Goal: Transaction & Acquisition: Purchase product/service

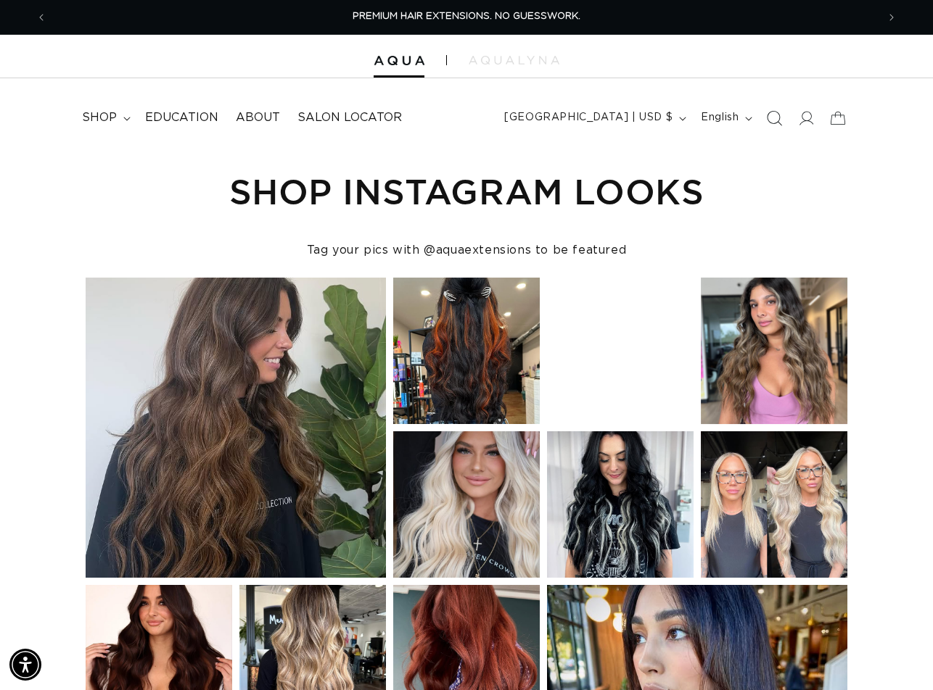
click at [770, 120] on icon "Search" at bounding box center [774, 117] width 15 height 15
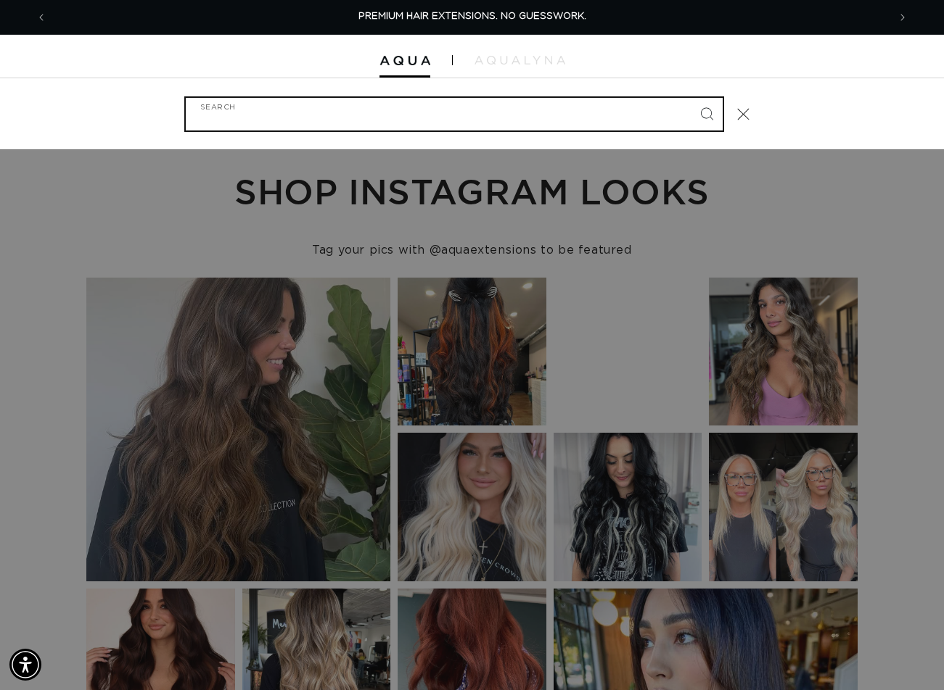
click at [302, 126] on input "Search" at bounding box center [454, 114] width 537 height 33
paste input "18" FUSION #01"
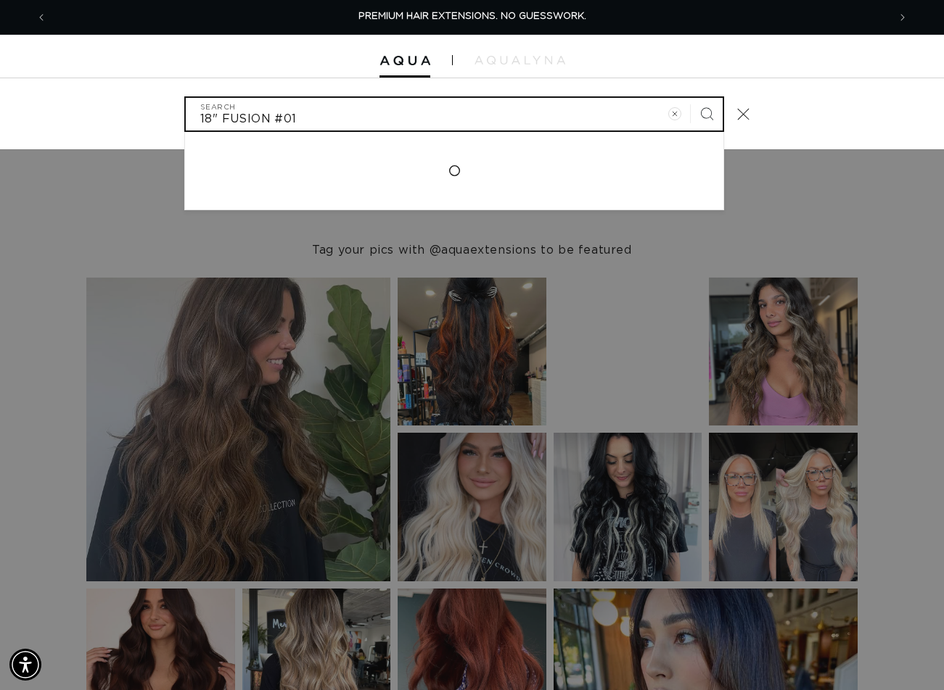
type input "18" FUSION #01"
click at [690, 98] on button "Search" at bounding box center [706, 114] width 32 height 32
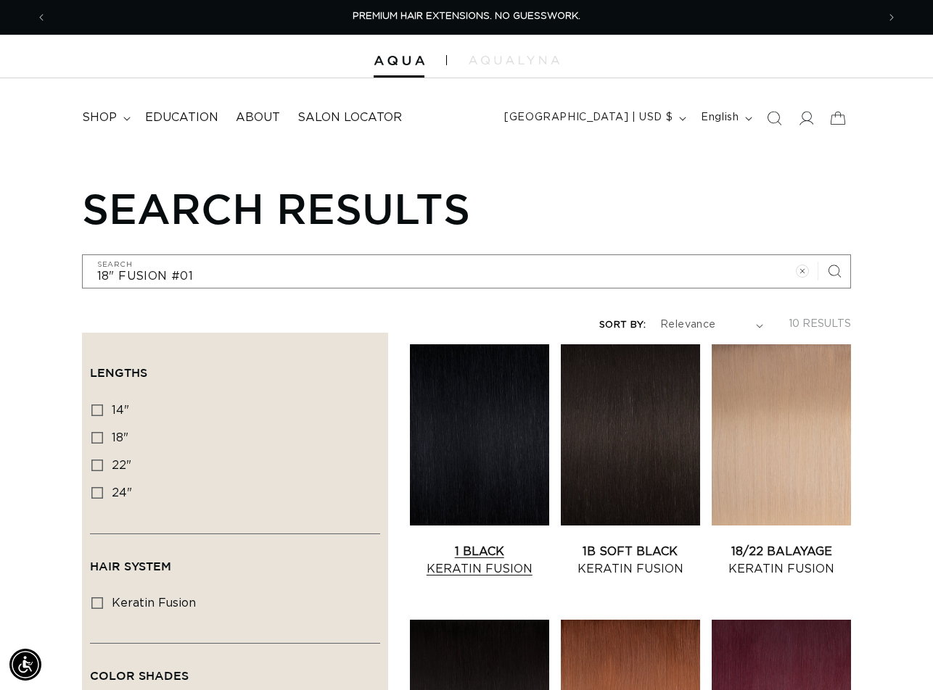
click at [450, 543] on link "1 Black Keratin Fusion" at bounding box center [479, 560] width 139 height 35
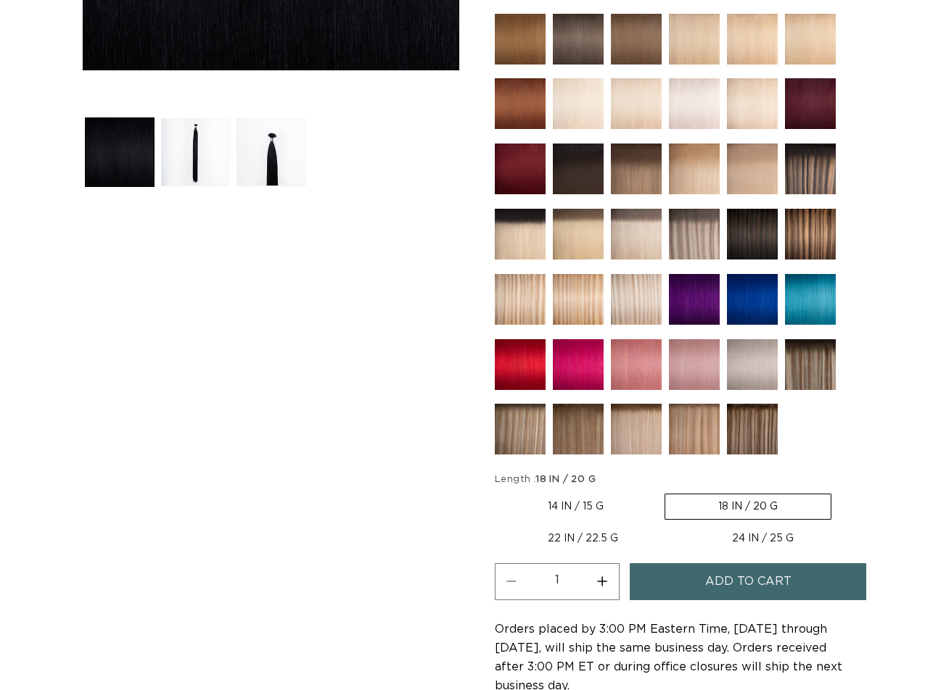
scroll to position [580, 0]
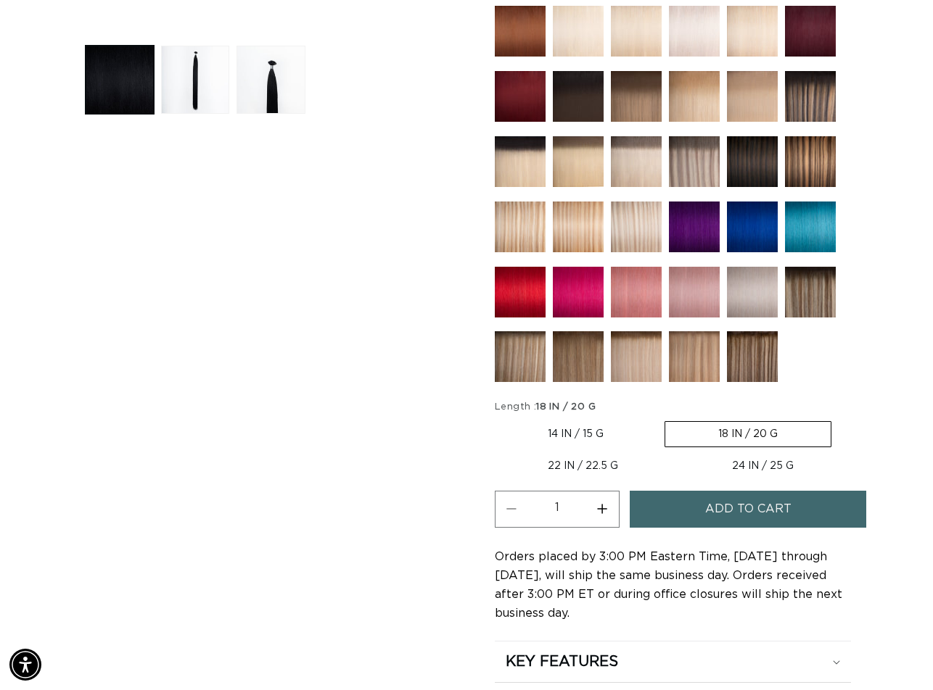
click at [711, 508] on span "Add to cart" at bounding box center [748, 509] width 86 height 37
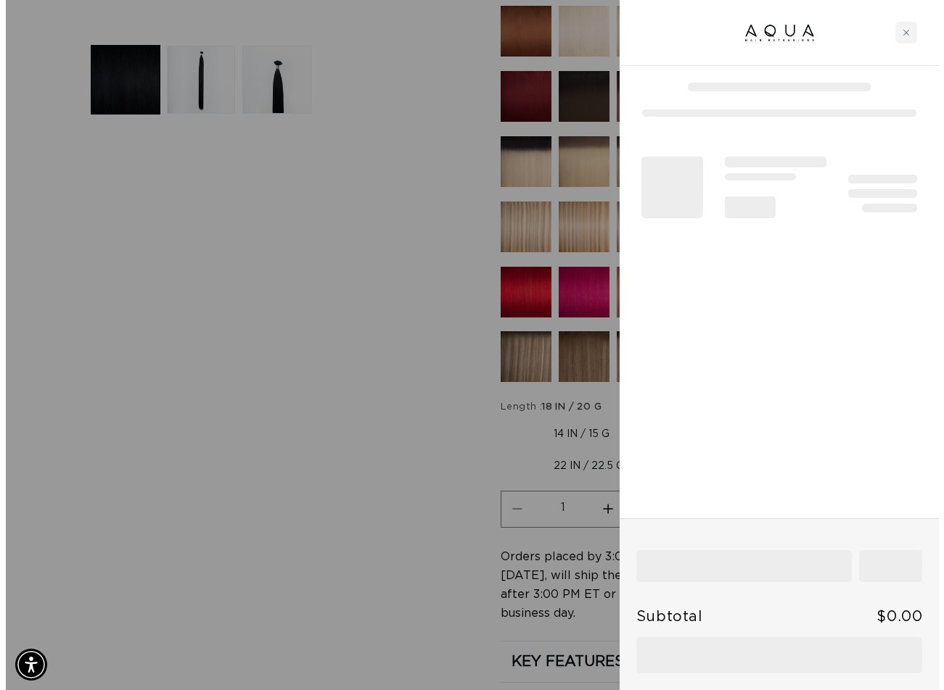
scroll to position [586, 0]
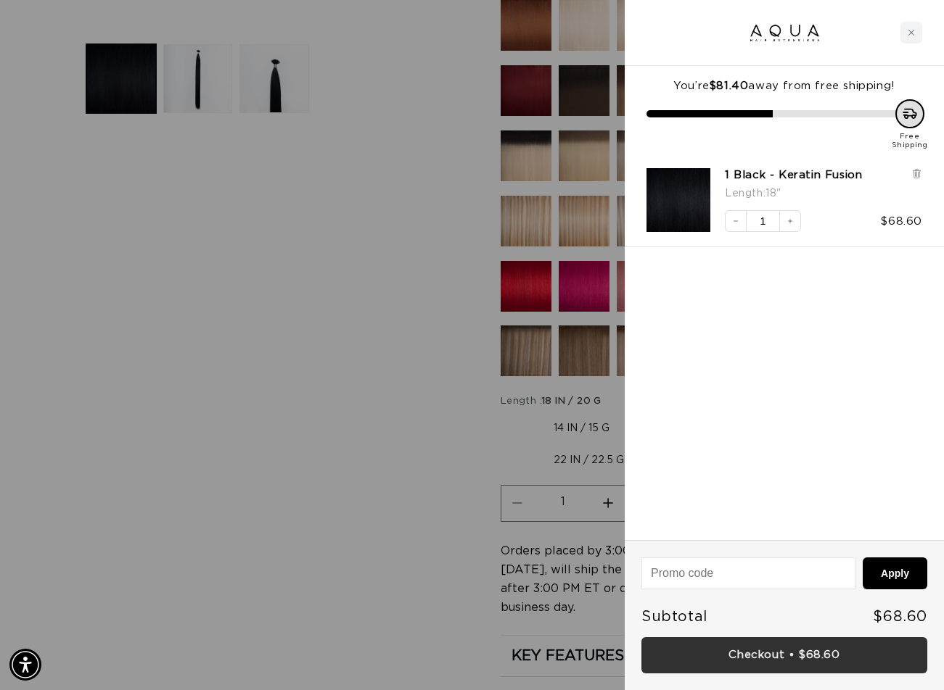
click at [815, 654] on link "Checkout • $68.60" at bounding box center [784, 656] width 286 height 37
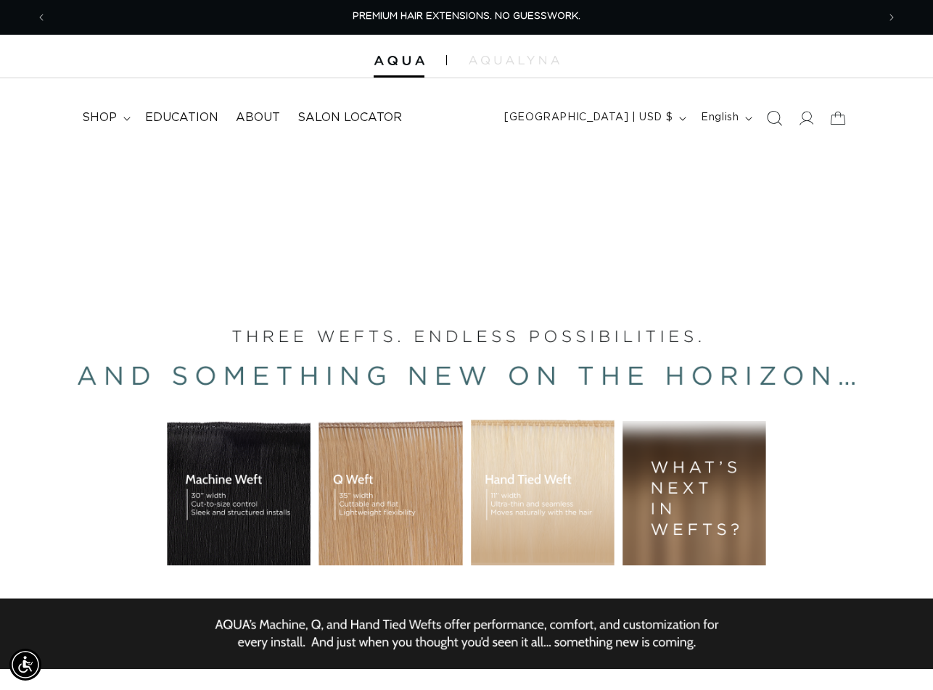
click at [774, 120] on icon "Search" at bounding box center [774, 117] width 15 height 15
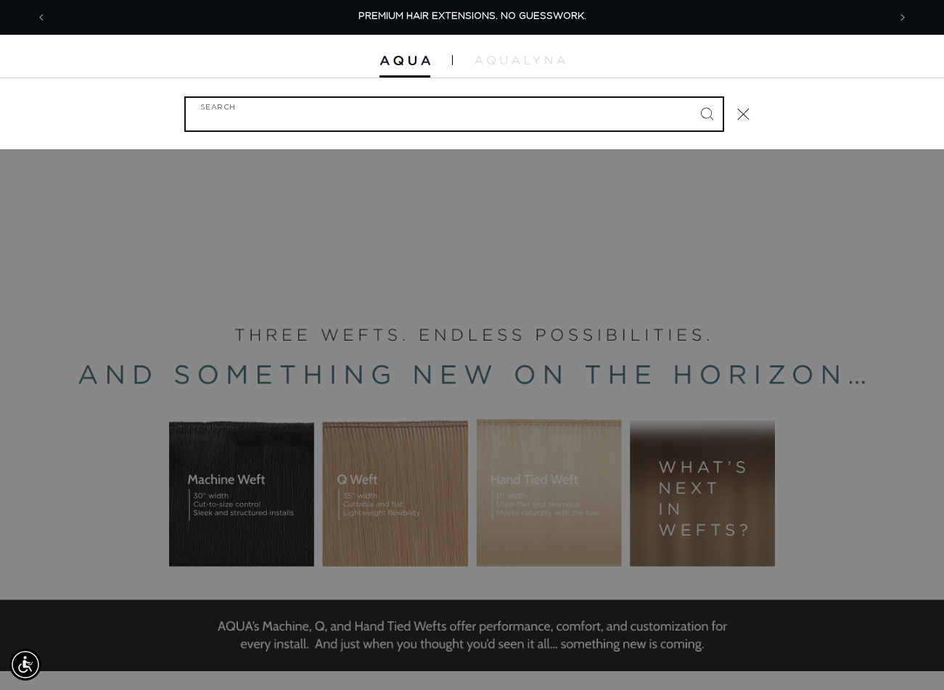
paste input "18" ULTRA NARROW CLIP-IN #1B"
type input "18" ULTRA NARROW CLIP-IN #1B"
click at [690, 98] on button "Search" at bounding box center [706, 114] width 32 height 32
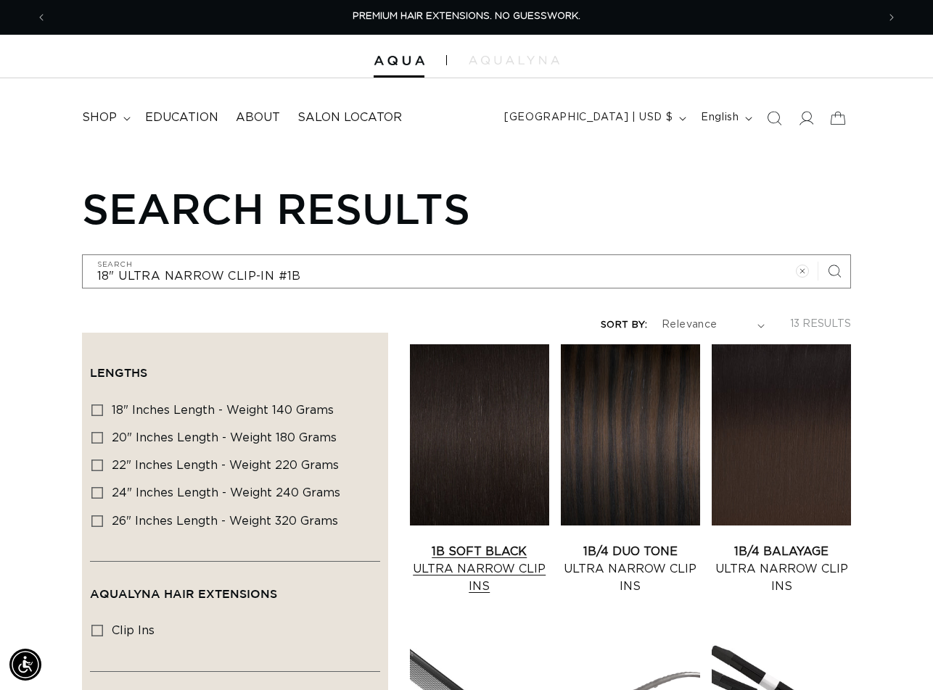
click at [479, 543] on link "1B Soft Black Ultra Narrow Clip Ins" at bounding box center [479, 569] width 139 height 52
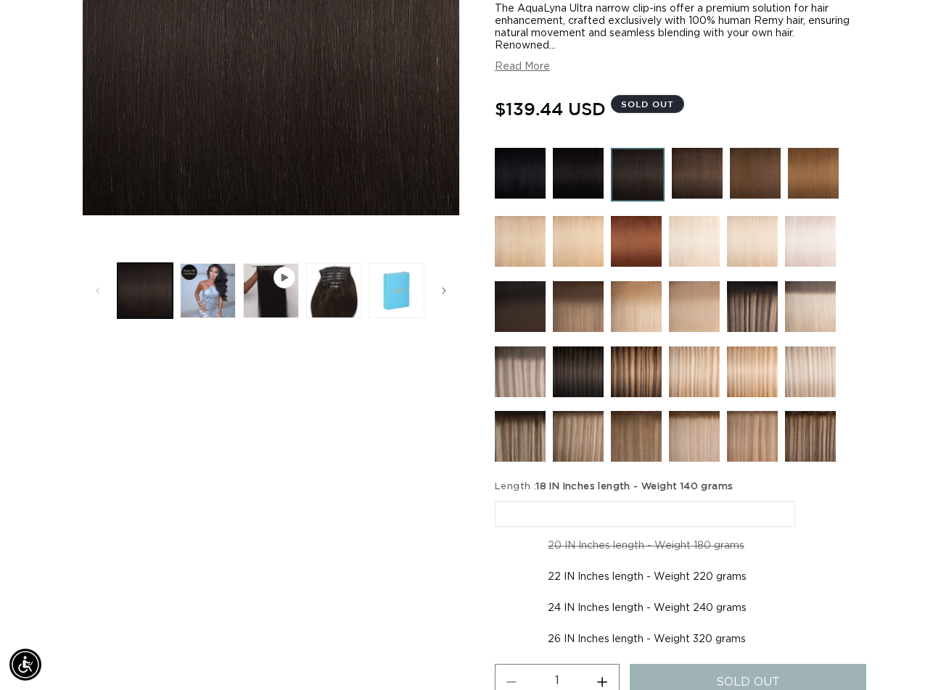
scroll to position [435, 0]
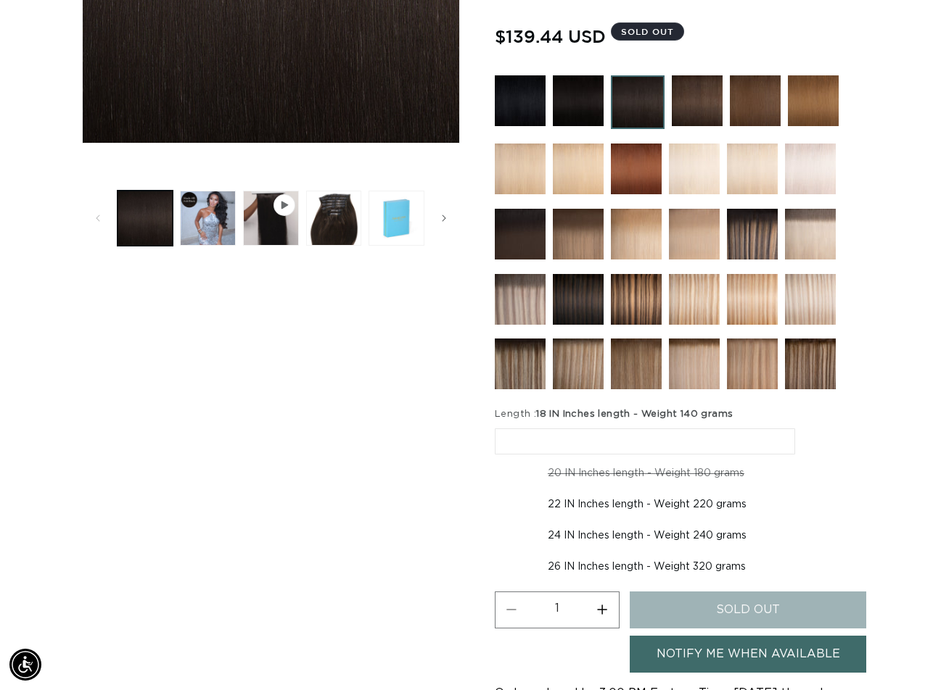
click at [667, 507] on label "22 IN Inches length - Weight 220 grams Variant sold out or unavailable" at bounding box center [647, 504] width 305 height 25
click at [804, 459] on input "22 IN Inches length - Weight 220 grams Variant sold out or unavailable" at bounding box center [804, 458] width 1 height 1
radio input "true"
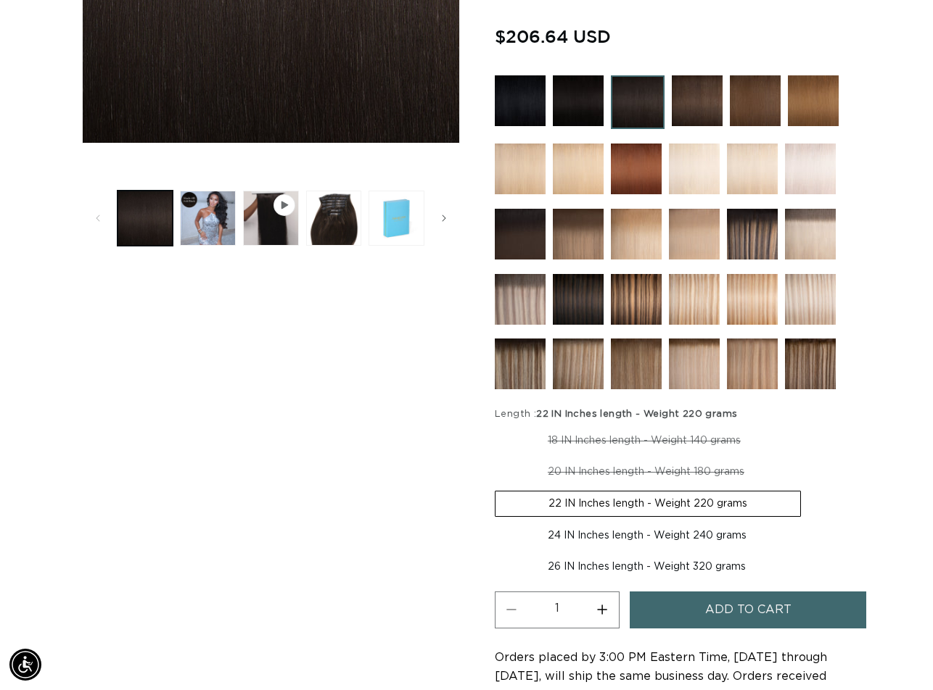
click at [648, 446] on label "18 IN Inches length - Weight 140 grams Variant sold out or unavailable" at bounding box center [644, 441] width 299 height 25
click at [499, 426] on input "18 IN Inches length - Weight 140 grams Variant sold out or unavailable" at bounding box center [498, 426] width 1 height 1
radio input "true"
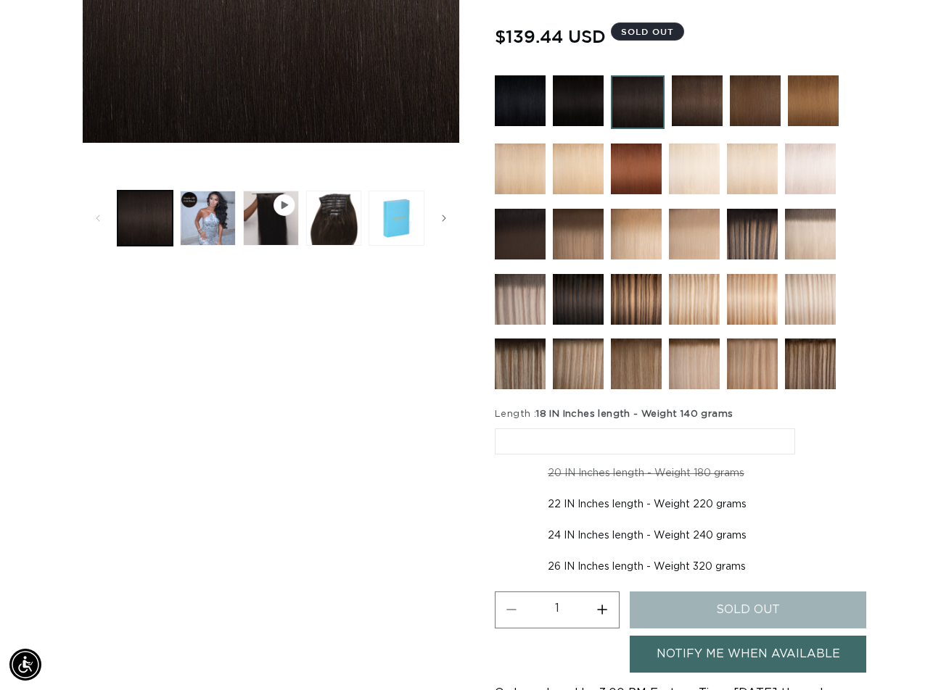
click at [651, 471] on label "20 IN Inches length - Weight 180 grams Variant sold out or unavailable" at bounding box center [646, 473] width 302 height 25
click at [802, 426] on input "20 IN Inches length - Weight 180 grams Variant sold out or unavailable" at bounding box center [802, 426] width 1 height 1
radio input "true"
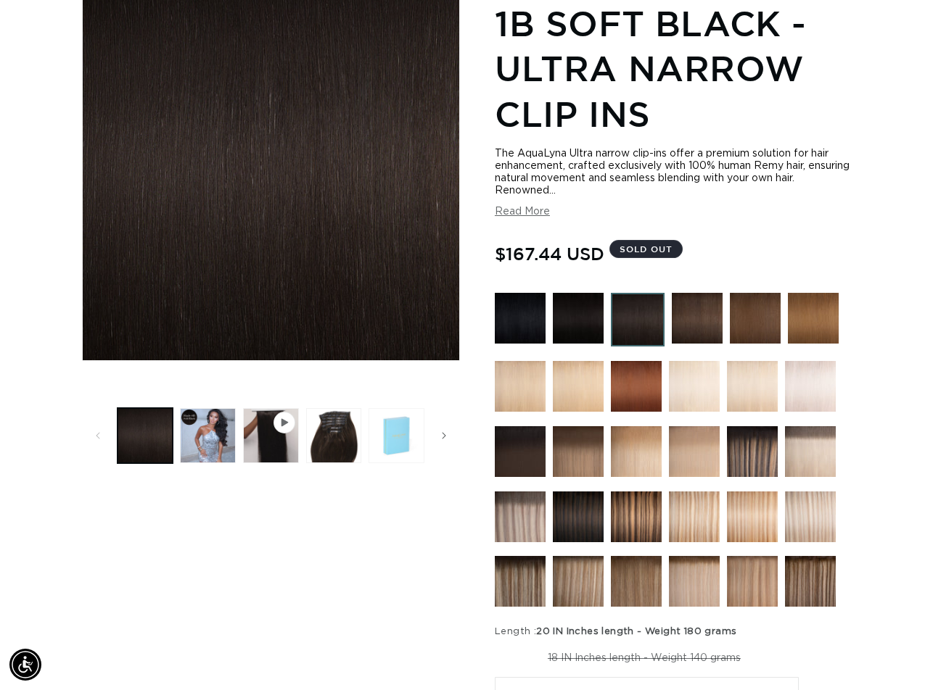
scroll to position [145, 0]
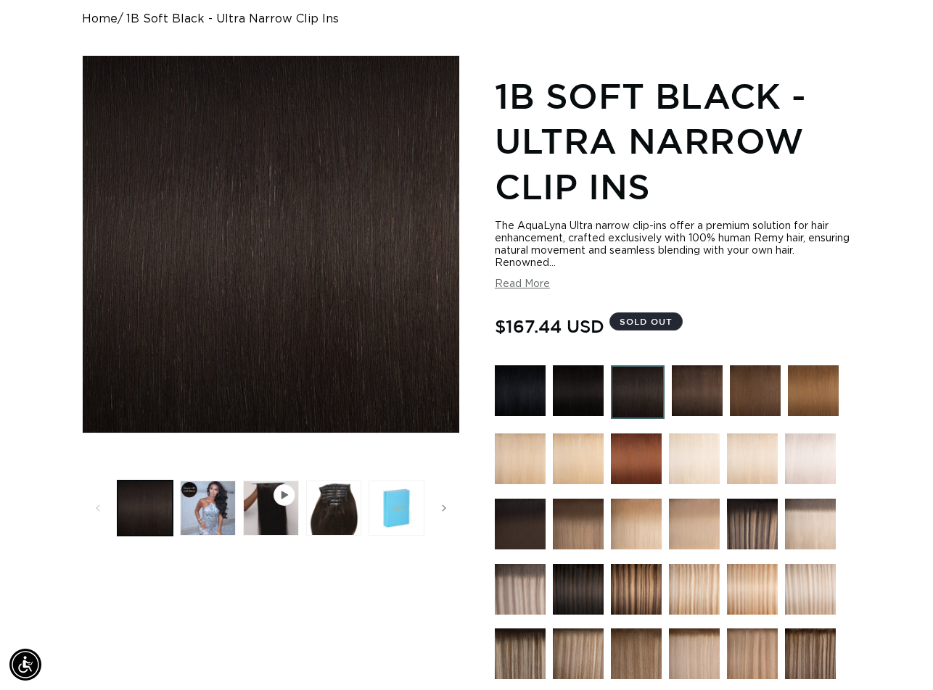
click at [513, 395] on img at bounding box center [520, 391] width 51 height 51
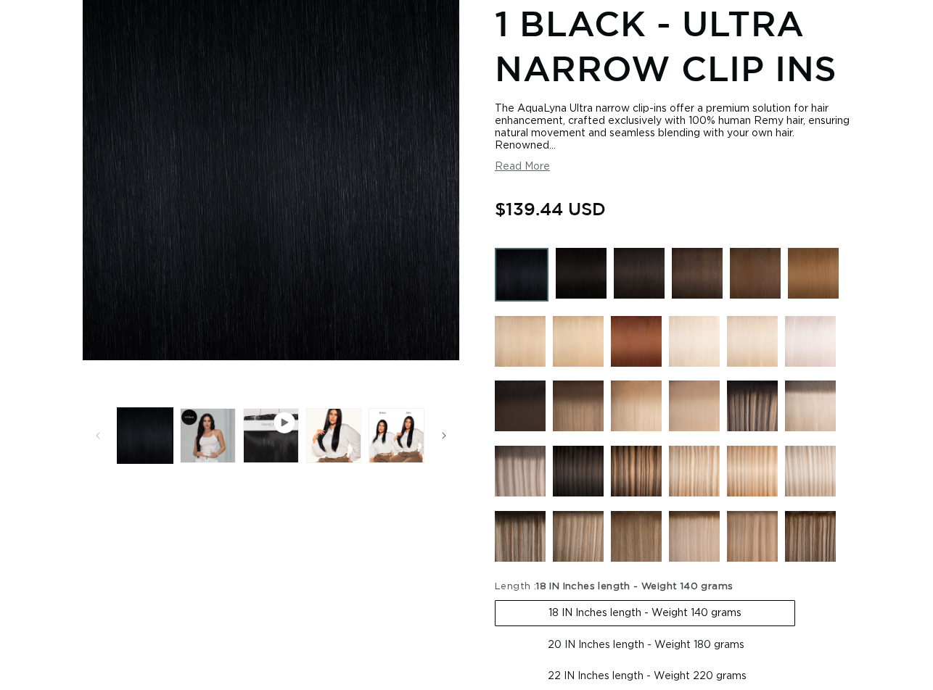
scroll to position [290, 0]
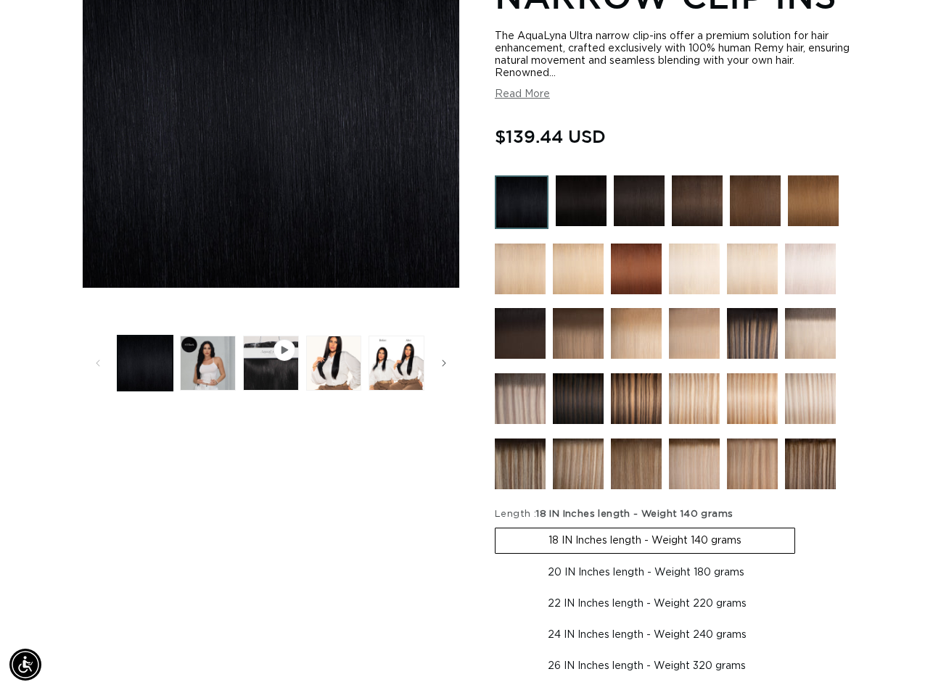
click at [586, 199] on img at bounding box center [581, 201] width 51 height 51
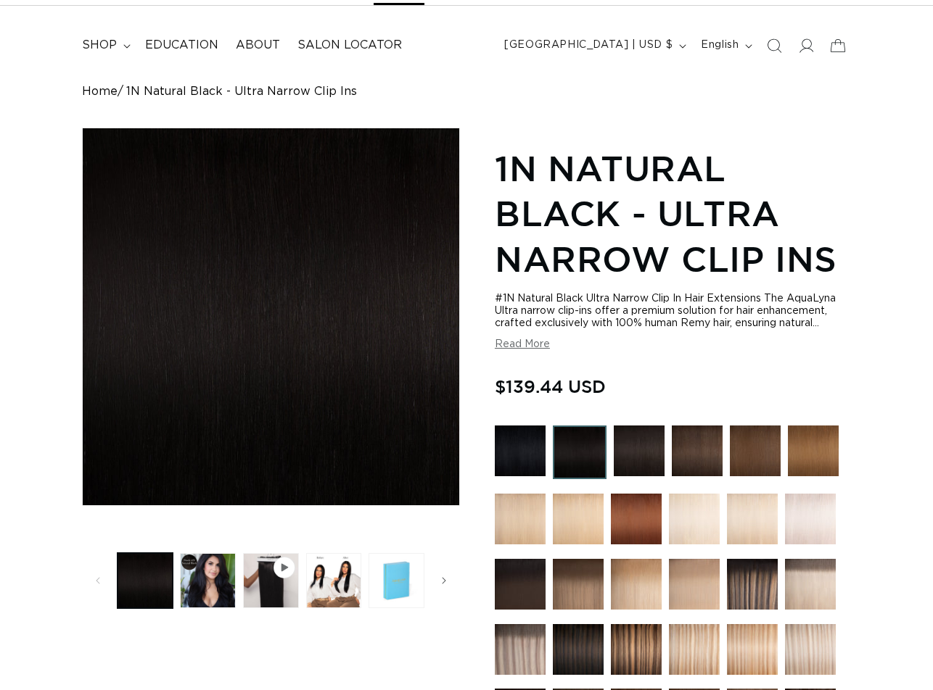
scroll to position [218, 0]
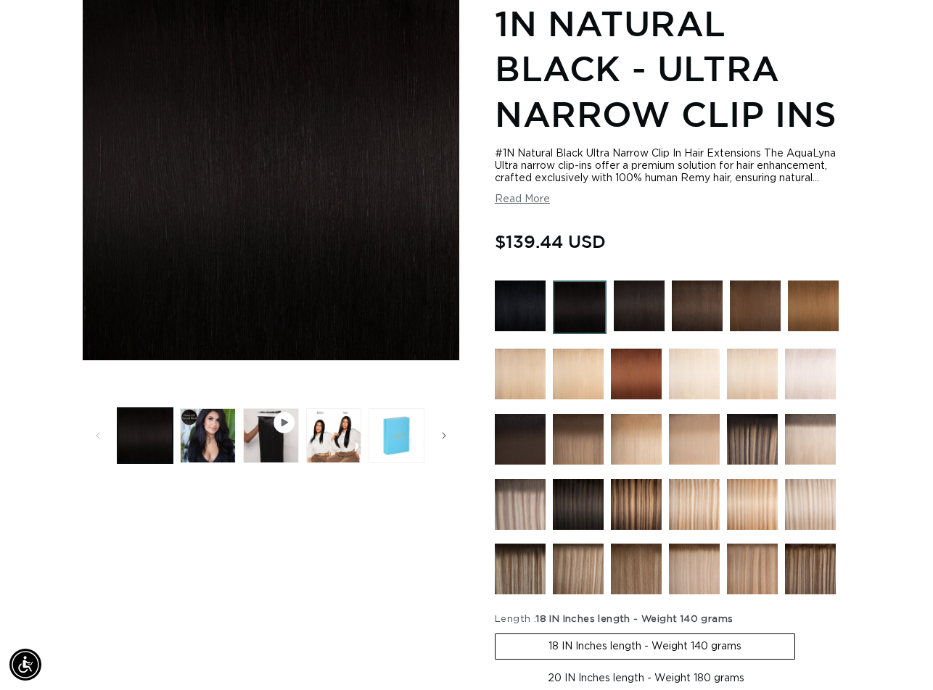
click at [524, 307] on img at bounding box center [520, 306] width 51 height 51
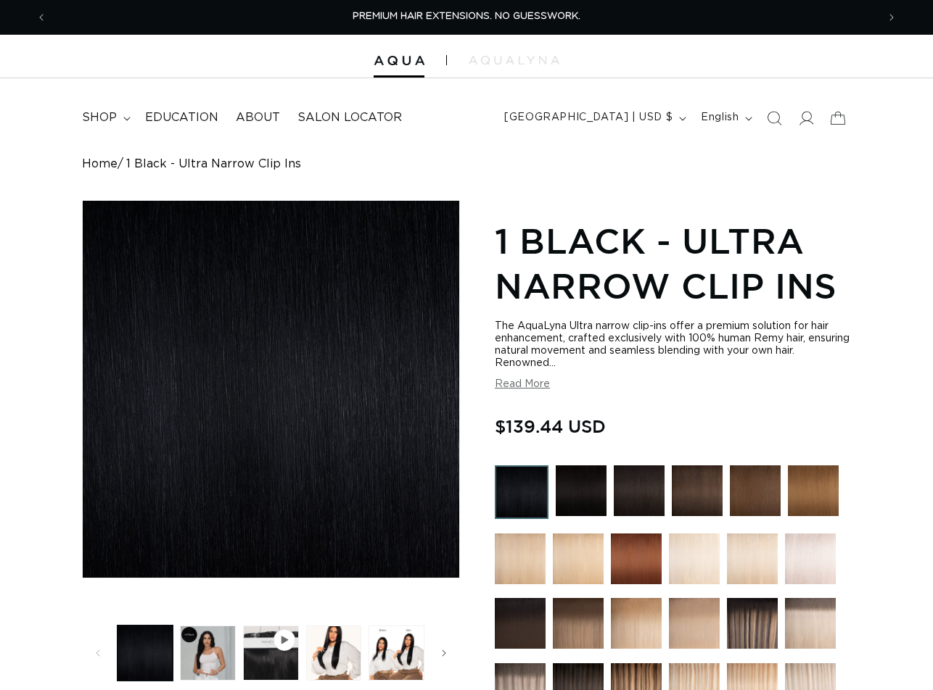
click at [575, 479] on img at bounding box center [581, 491] width 51 height 51
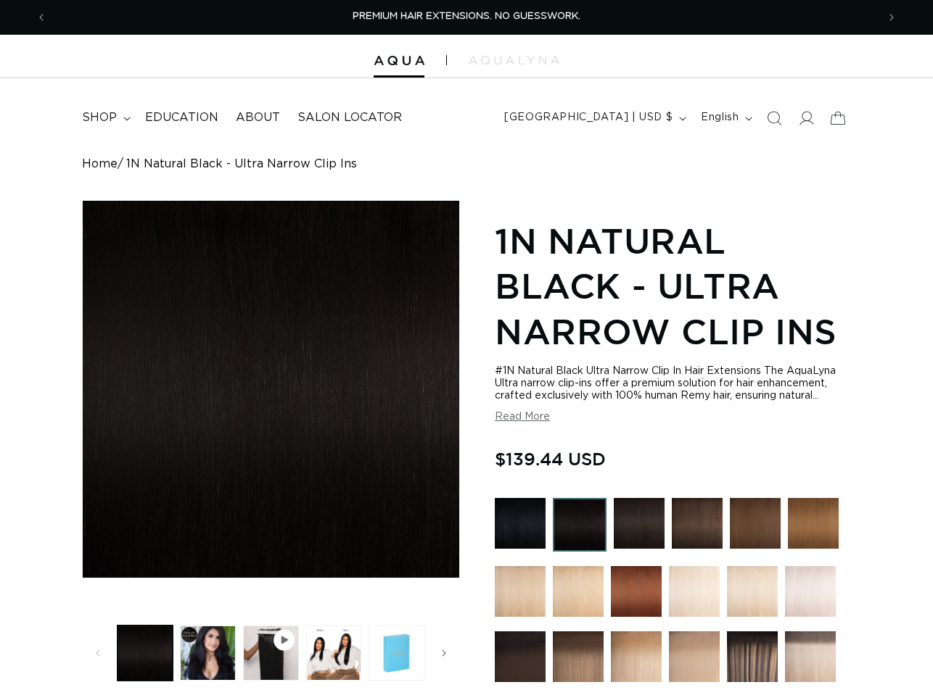
click at [635, 519] on img at bounding box center [639, 523] width 51 height 51
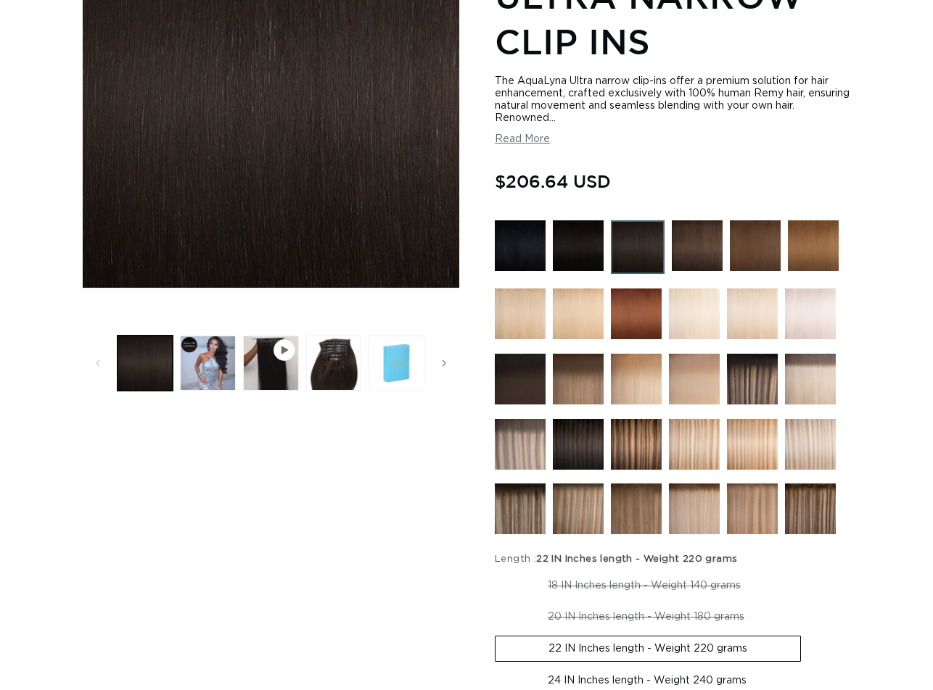
scroll to position [363, 0]
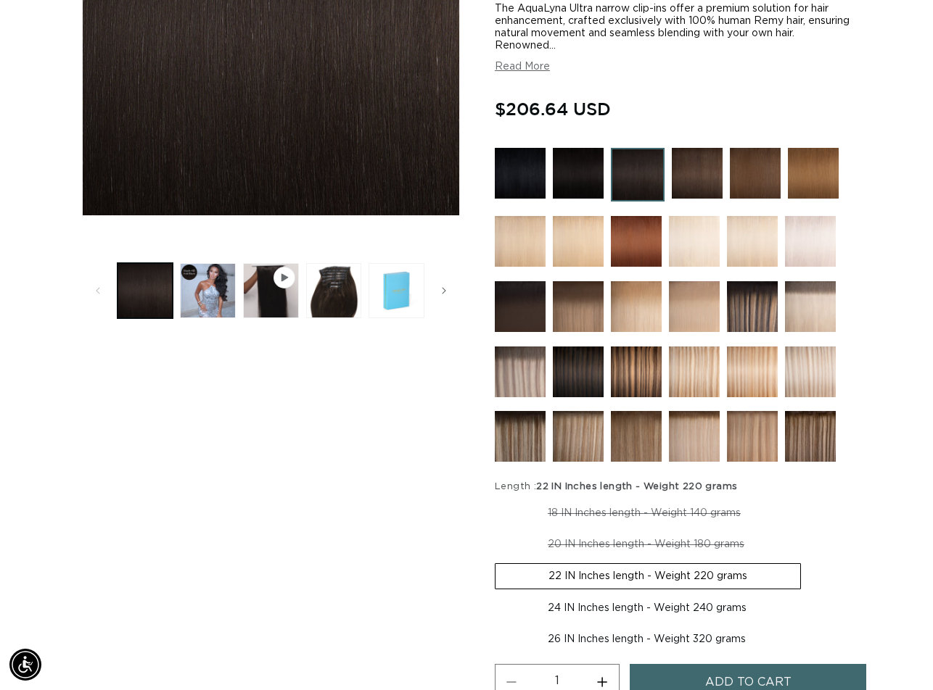
click at [645, 518] on label "18 IN Inches length - Weight 140 grams Variant sold out or unavailable" at bounding box center [644, 513] width 299 height 25
click at [499, 499] on input "18 IN Inches length - Weight 140 grams Variant sold out or unavailable" at bounding box center [498, 498] width 1 height 1
radio input "true"
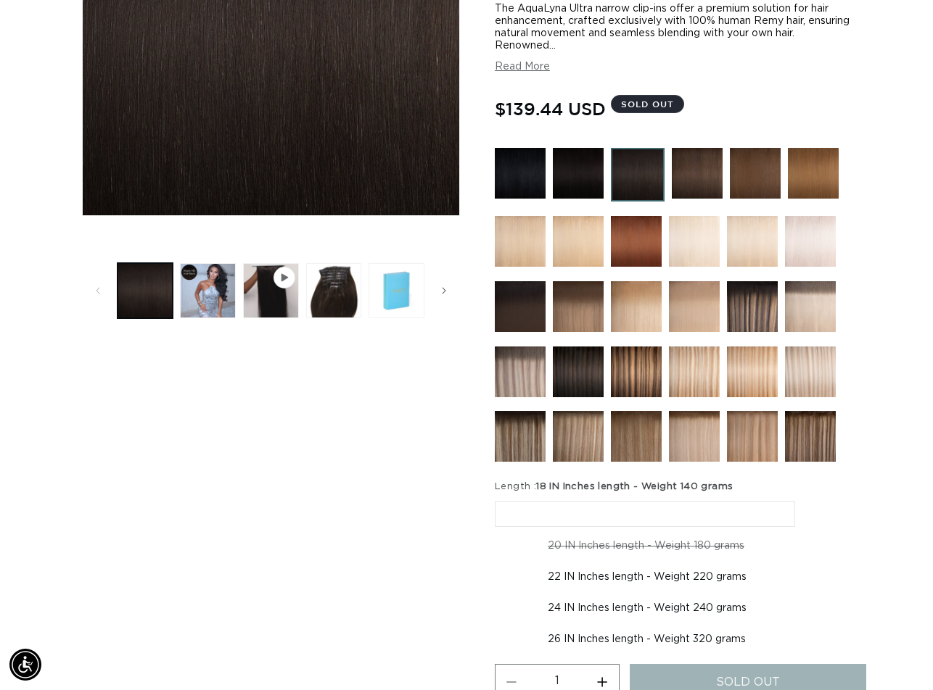
click at [706, 181] on img at bounding box center [697, 173] width 51 height 51
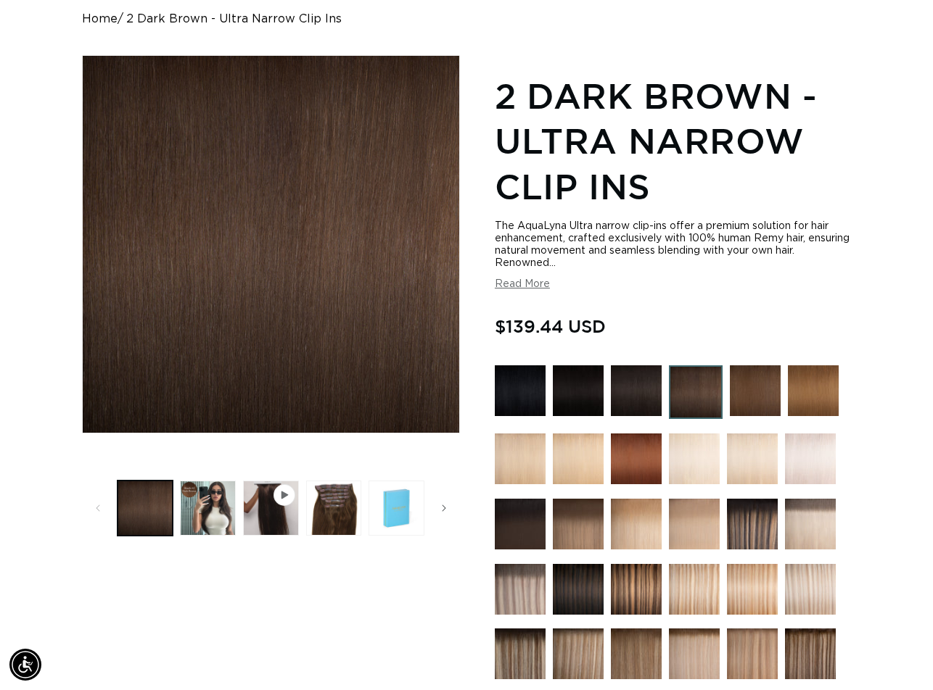
scroll to position [73, 0]
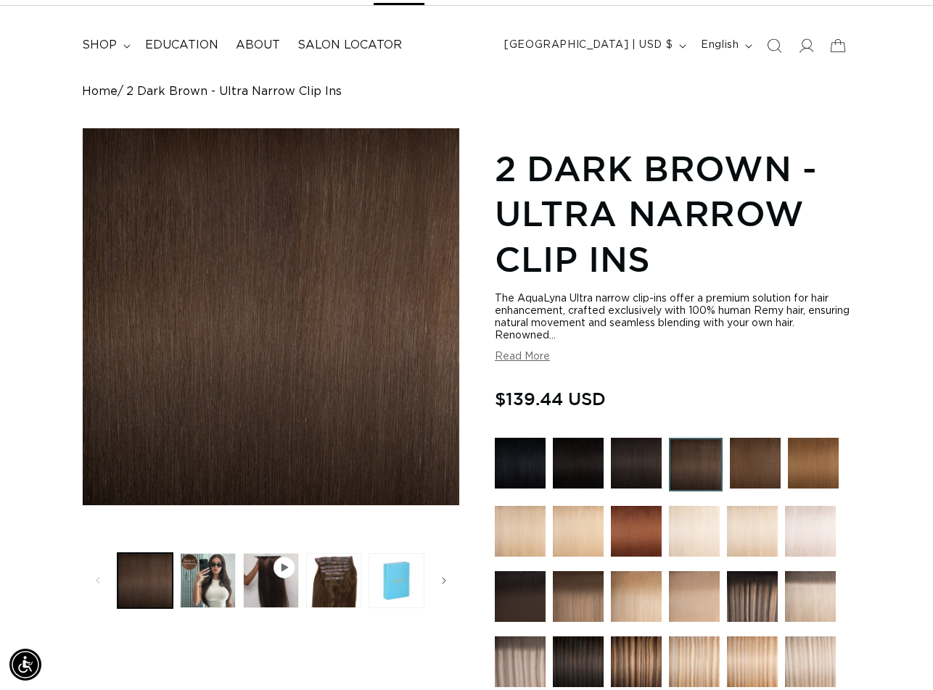
click at [579, 455] on img at bounding box center [578, 463] width 51 height 51
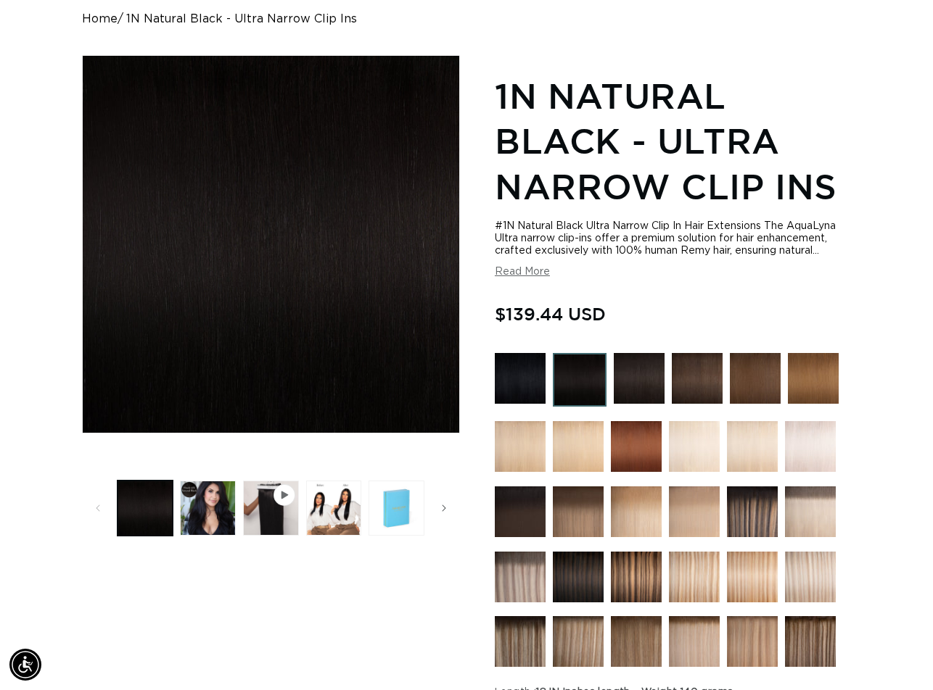
click at [635, 367] on img at bounding box center [639, 378] width 51 height 51
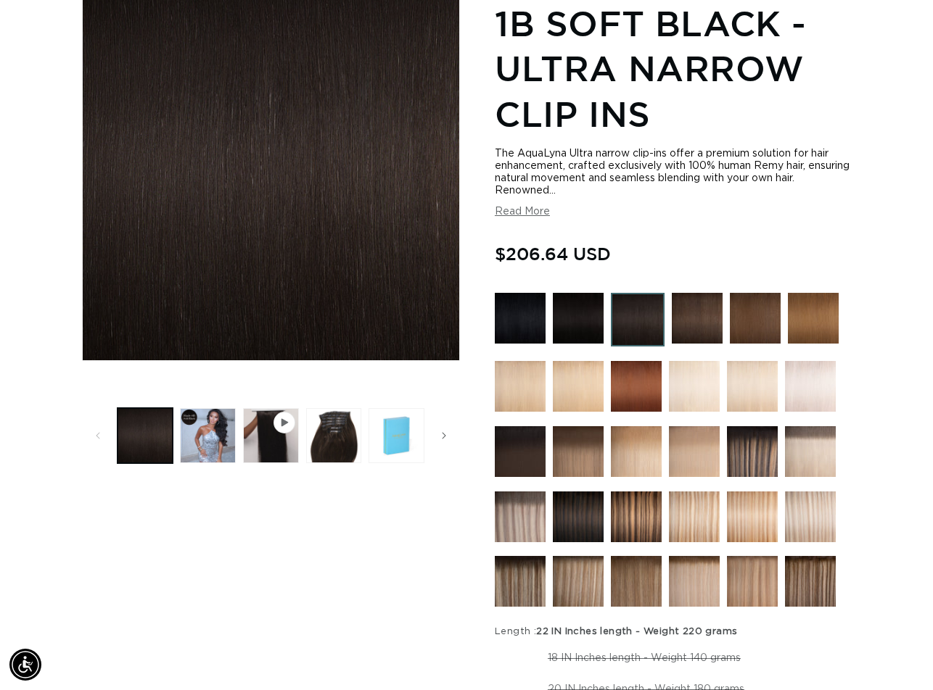
scroll to position [145, 0]
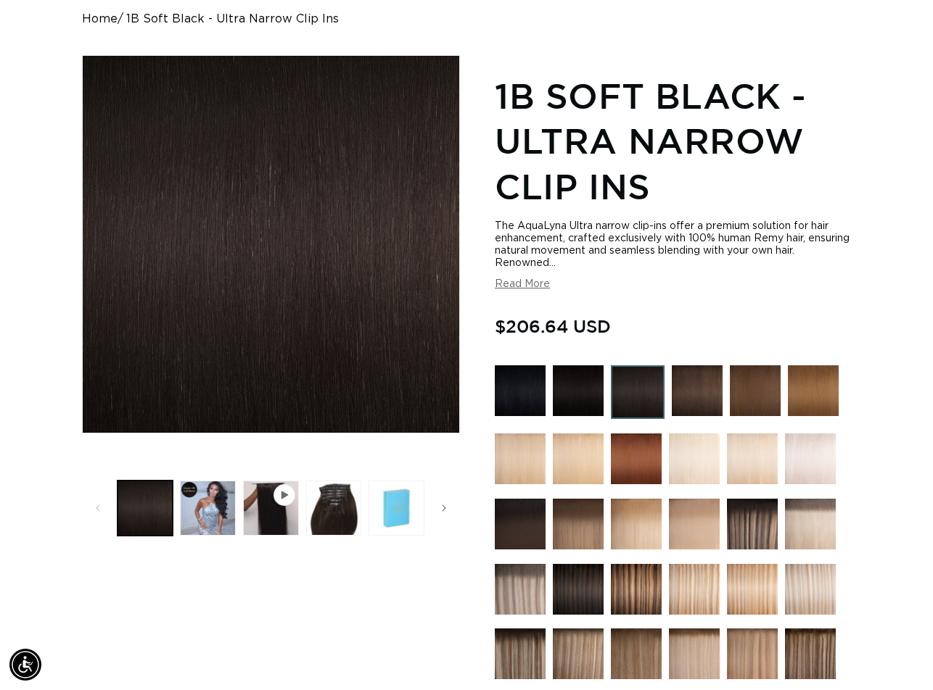
click at [695, 385] on img at bounding box center [697, 391] width 51 height 51
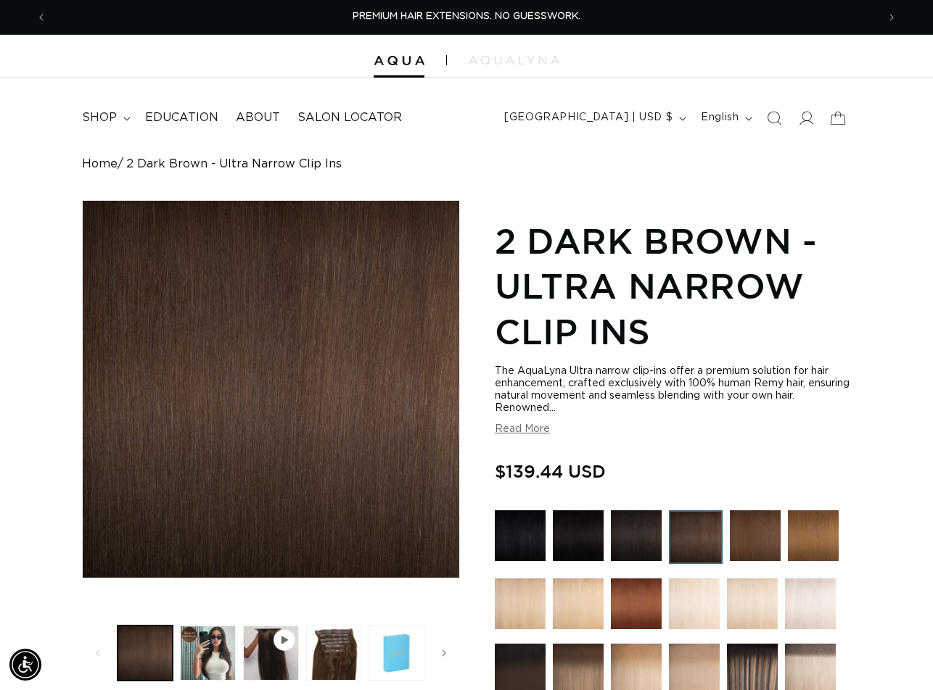
click at [646, 528] on img at bounding box center [636, 536] width 51 height 51
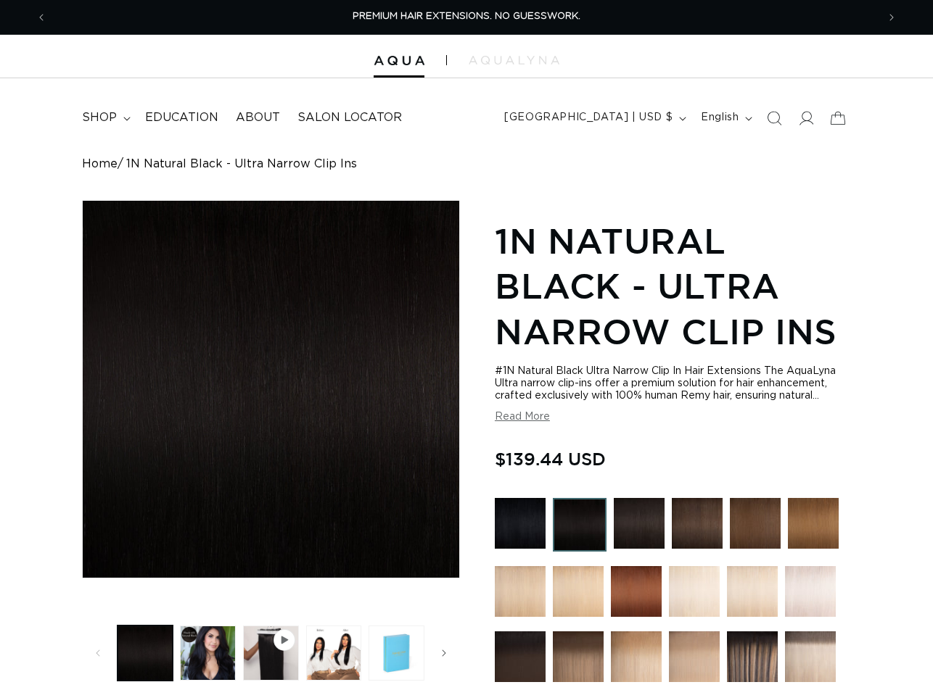
click at [527, 532] on img at bounding box center [520, 523] width 51 height 51
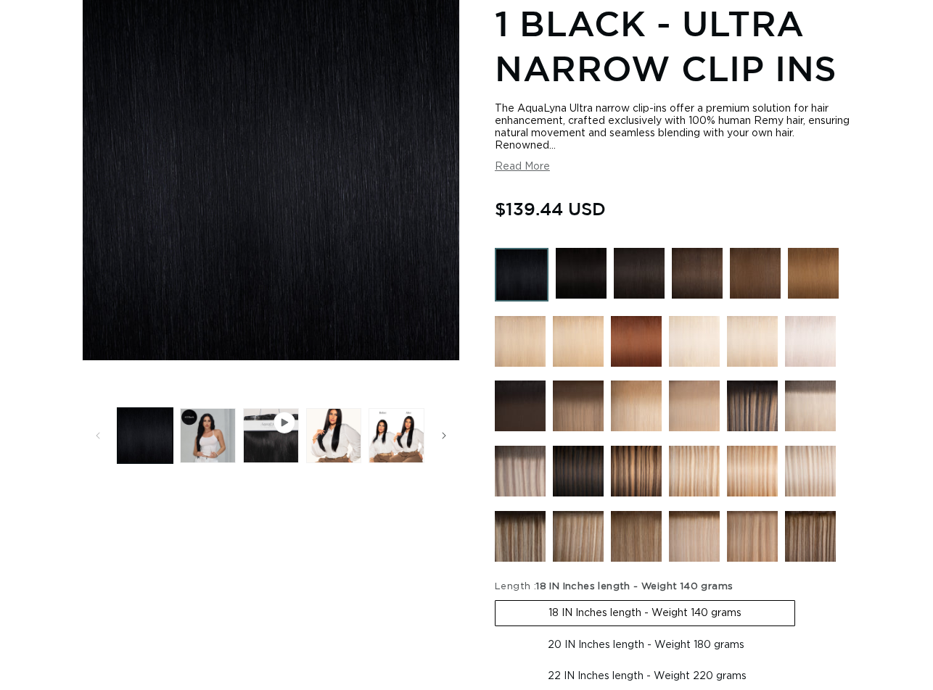
scroll to position [290, 0]
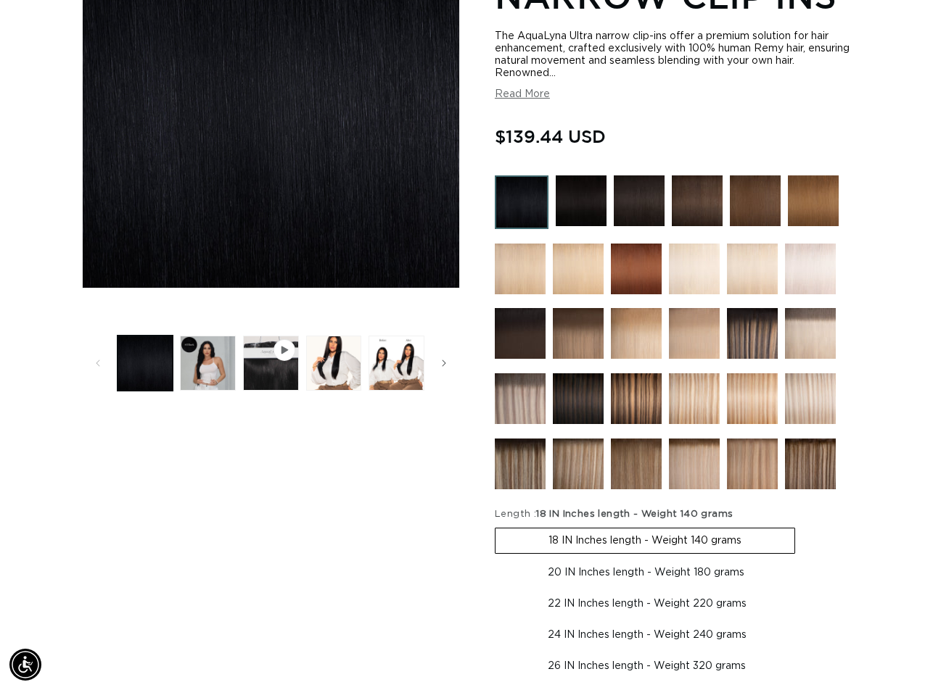
click at [562, 400] on img at bounding box center [578, 399] width 51 height 51
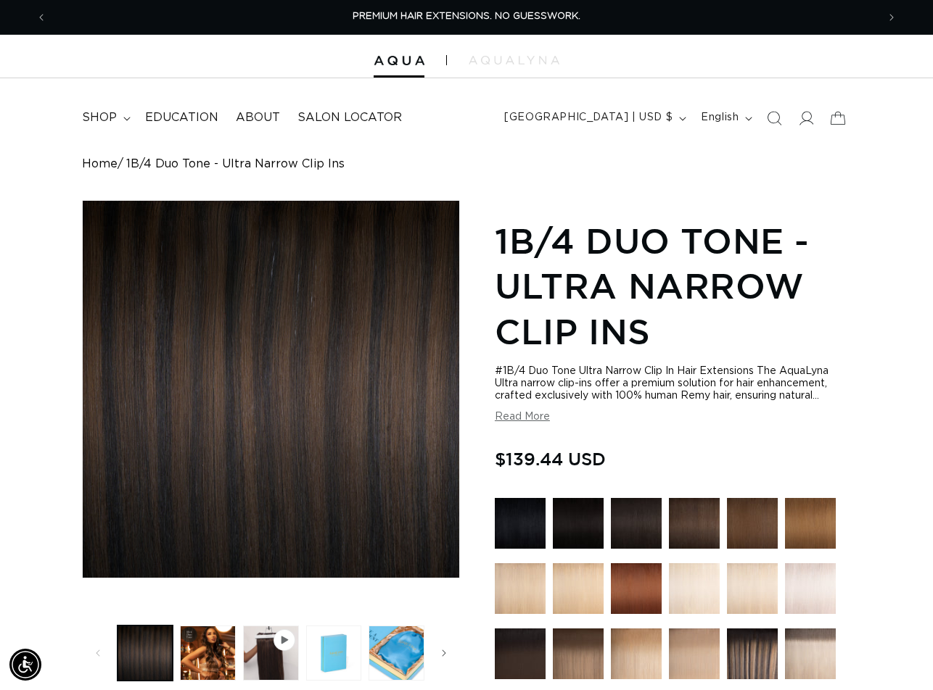
scroll to position [218, 0]
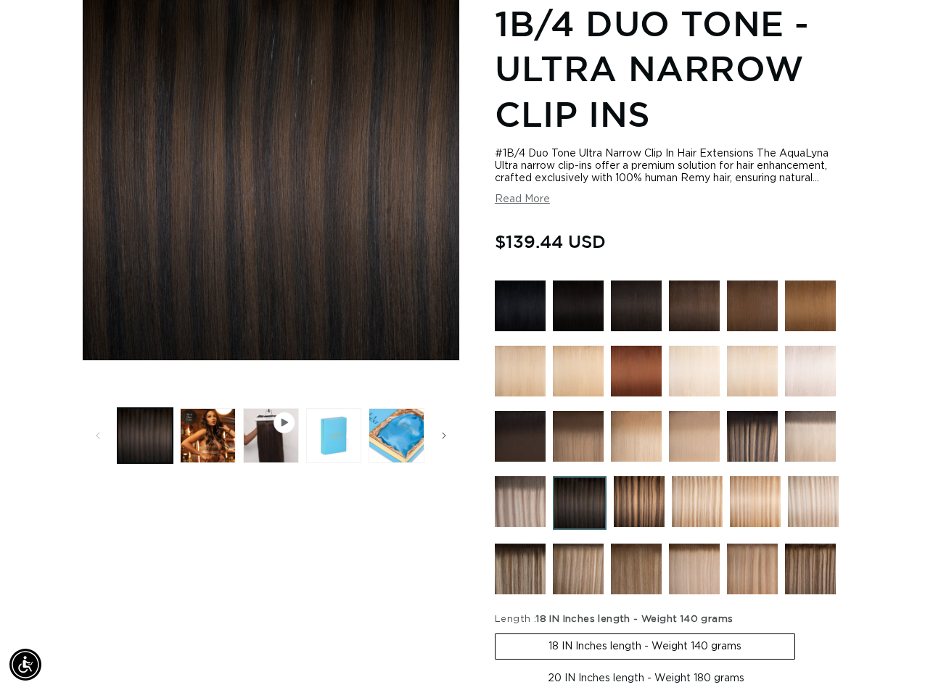
click at [578, 297] on img at bounding box center [578, 306] width 51 height 51
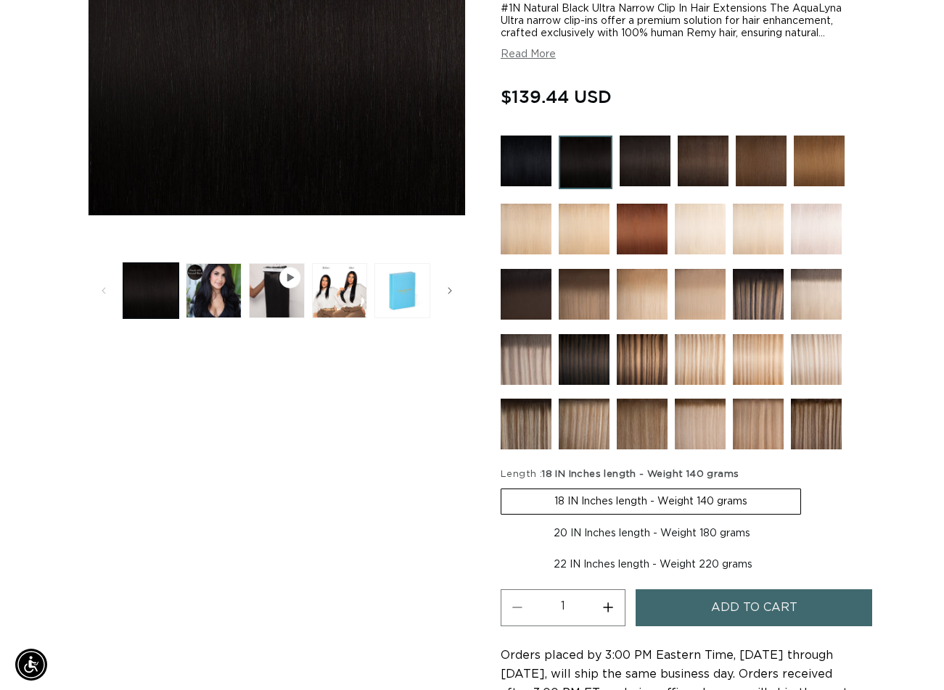
scroll to position [435, 0]
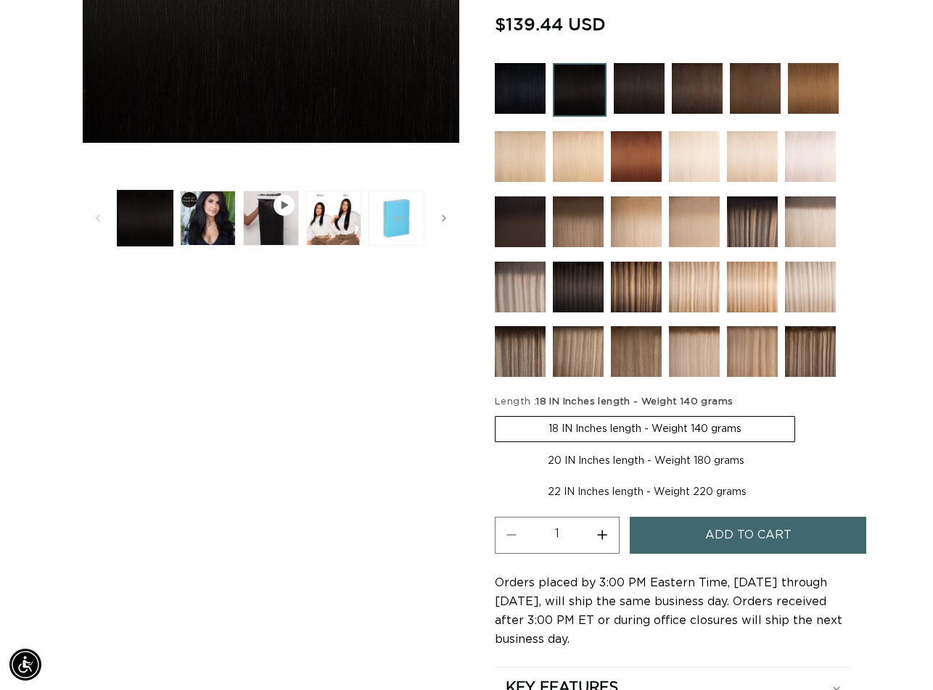
click at [738, 537] on span "Add to cart" at bounding box center [748, 535] width 86 height 37
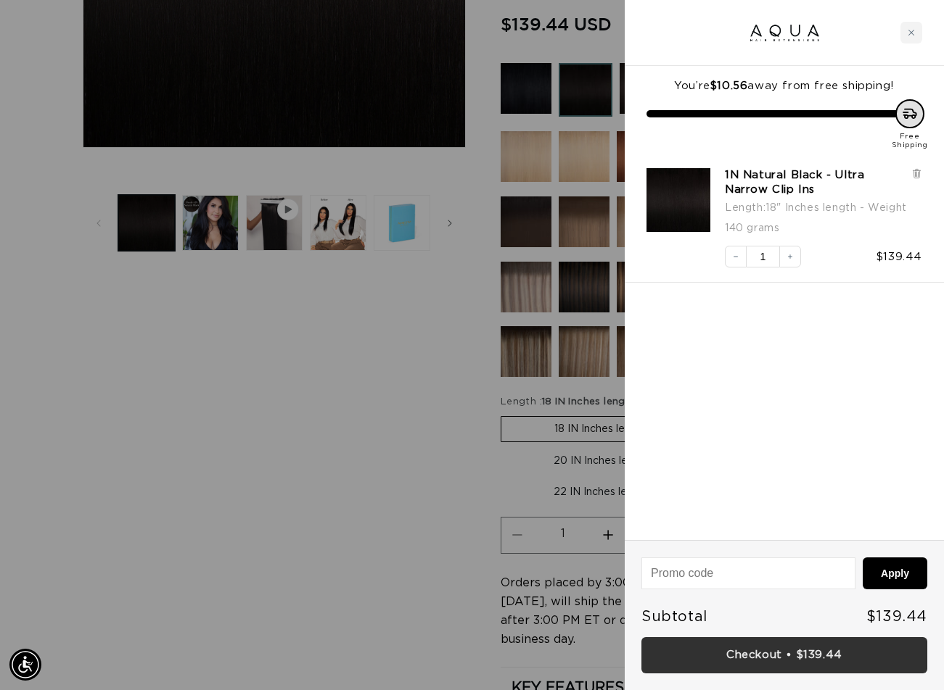
click at [769, 664] on link "Checkout • $139.44" at bounding box center [784, 656] width 286 height 37
